Goal: Ask a question: Seek information or help from site administrators or community

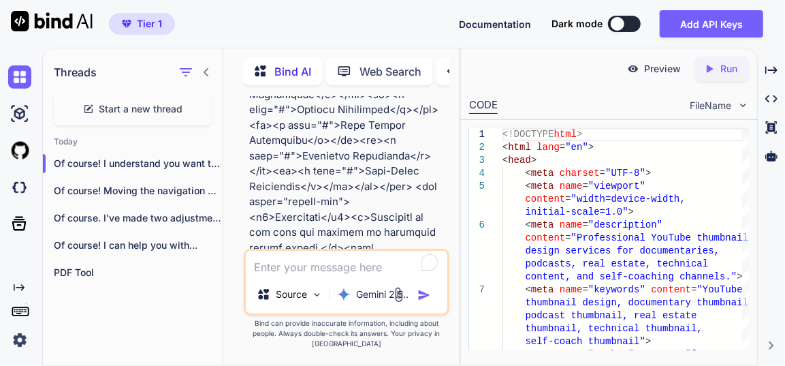
scroll to position [10621, 0]
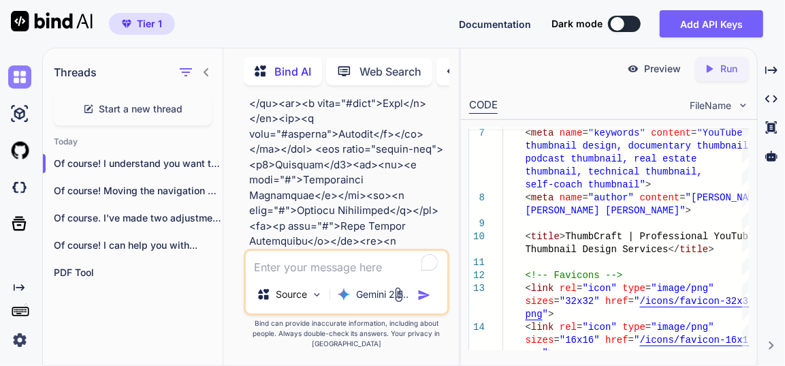
click at [27, 82] on img at bounding box center [19, 76] width 23 height 23
type textarea "x"
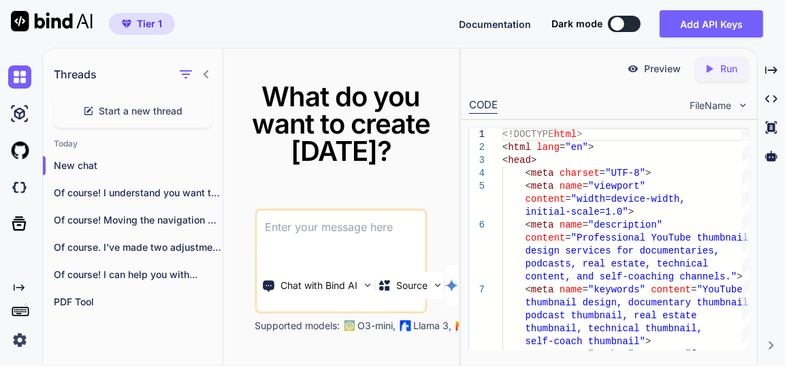
click at [323, 229] on textarea at bounding box center [341, 235] width 168 height 50
paste textarea "document.addEventListener('DOMContentLoaded', function() { // =================…"
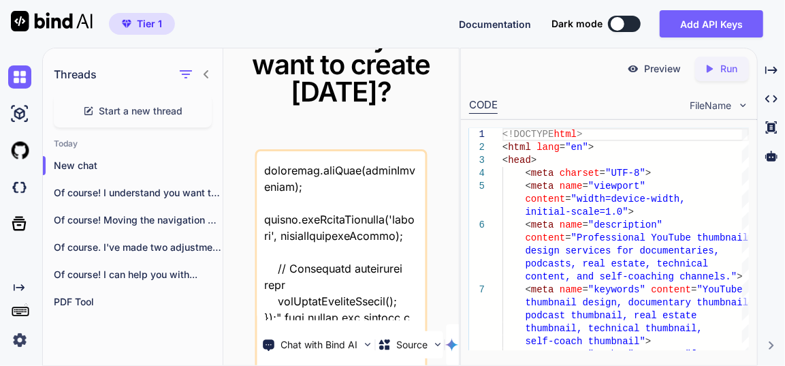
scroll to position [10131, 0]
drag, startPoint x: 284, startPoint y: 299, endPoint x: 334, endPoint y: 285, distance: 51.5
click at [285, 298] on textarea at bounding box center [341, 235] width 168 height 169
click at [390, 315] on textarea at bounding box center [341, 235] width 168 height 169
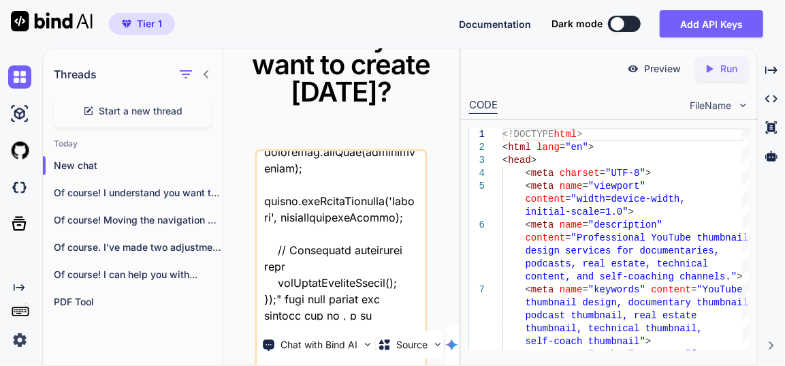
scroll to position [10149, 0]
drag, startPoint x: 383, startPoint y: 315, endPoint x: 317, endPoint y: 319, distance: 65.5
click at [317, 319] on div "Chat with Bind AI Source Gemini 2.5.." at bounding box center [341, 260] width 172 height 223
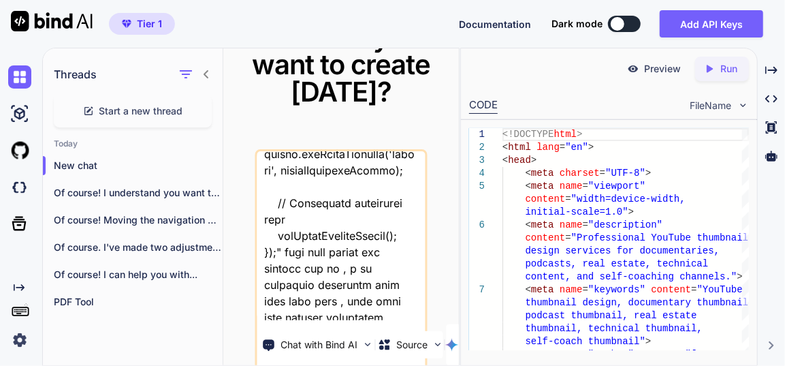
scroll to position [10196, 0]
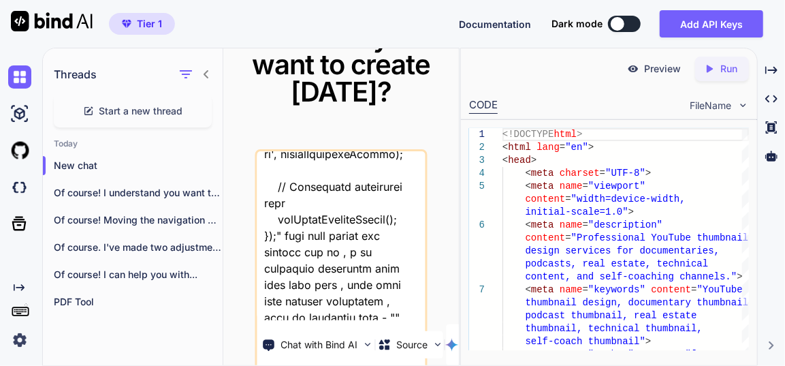
paste textarea "document.addEventListener('DOMContentLoaded', function() { // =================…"
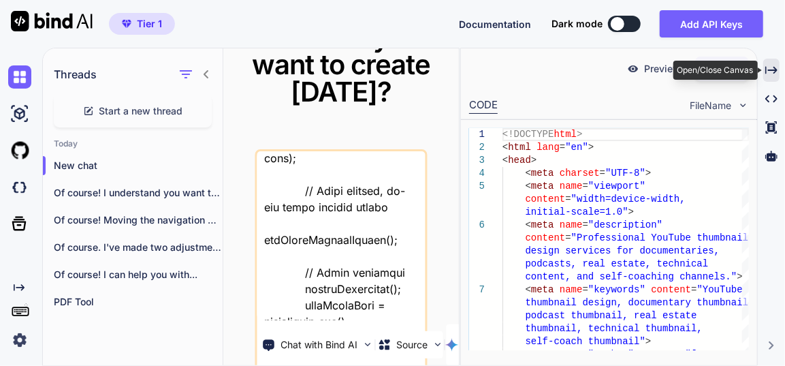
click at [771, 65] on icon "Created with Pixso." at bounding box center [771, 70] width 12 height 12
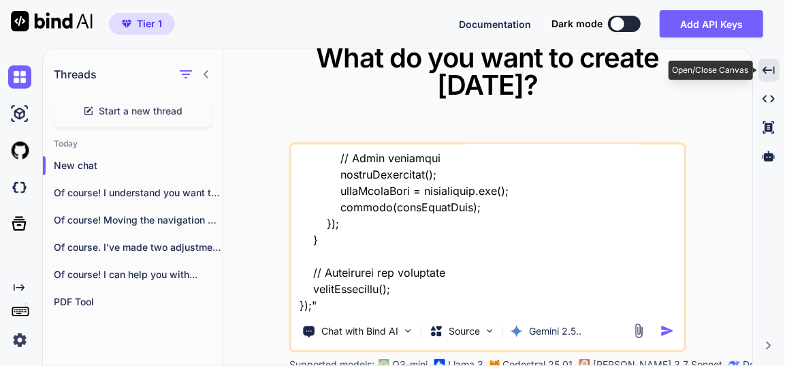
scroll to position [13336, 0]
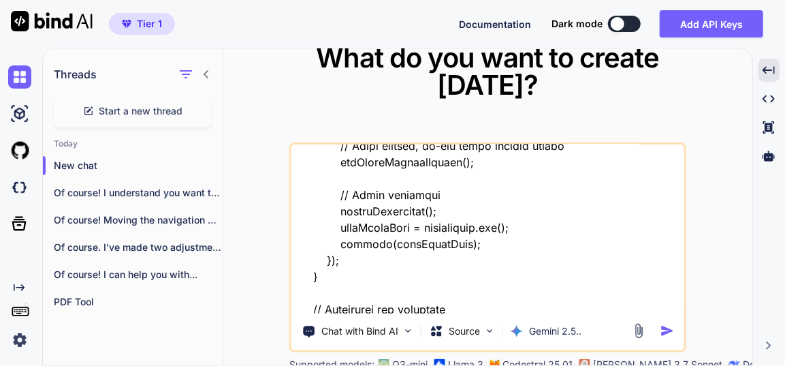
click at [345, 304] on textarea at bounding box center [487, 228] width 393 height 169
type textarea "this is my website js file "document.addEventListener('DOMContentLoaded', funct…"
click at [665, 333] on img "button" at bounding box center [668, 330] width 14 height 14
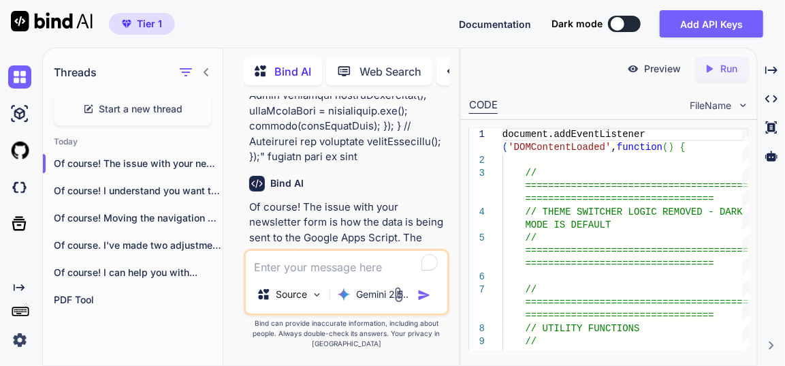
scroll to position [10706, 0]
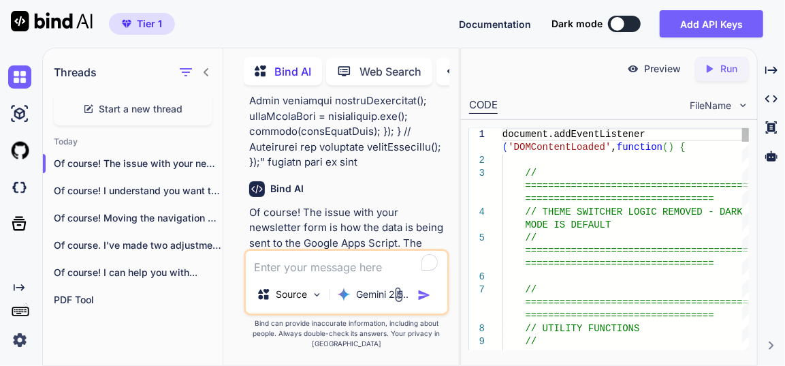
scroll to position [10892, 0]
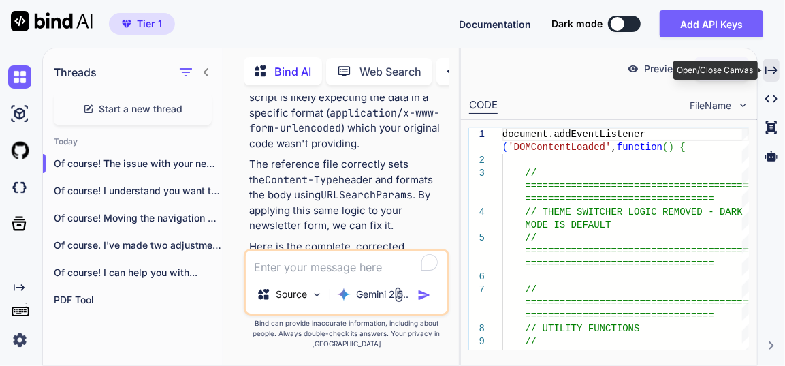
click at [770, 67] on icon "Created with Pixso." at bounding box center [771, 70] width 12 height 12
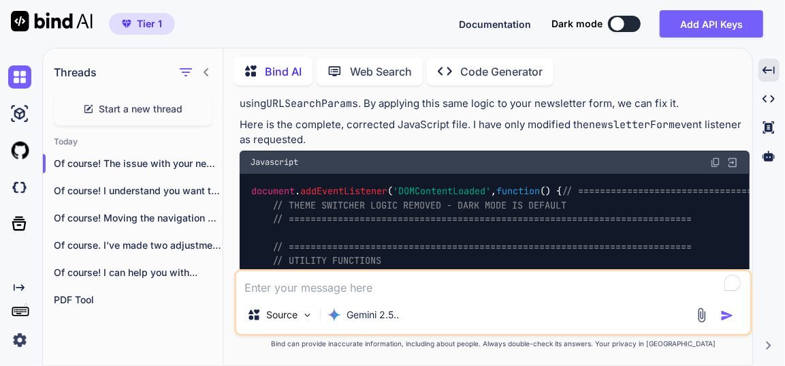
click at [328, 289] on textarea at bounding box center [493, 283] width 514 height 25
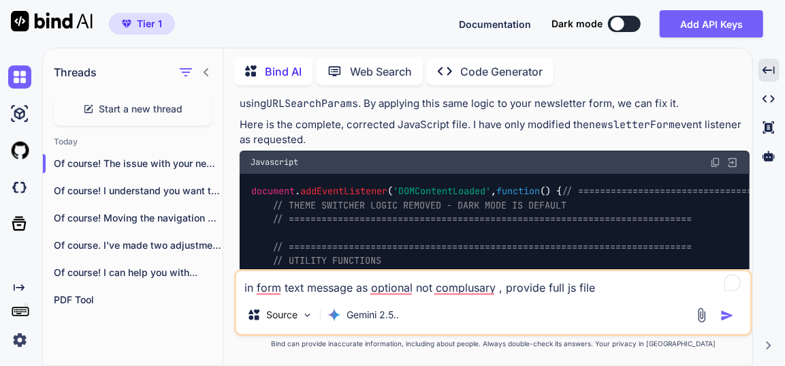
type textarea "in form text message as optional not complusary , provide full js file"
click at [728, 315] on img "button" at bounding box center [728, 316] width 14 height 14
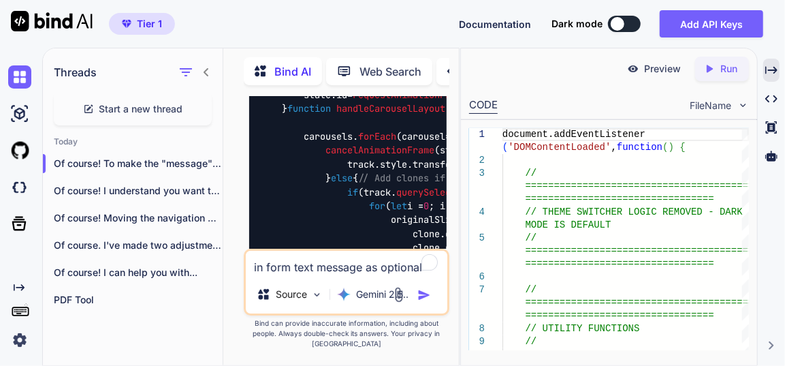
scroll to position [15179, 0]
